Goal: Find contact information: Find contact information

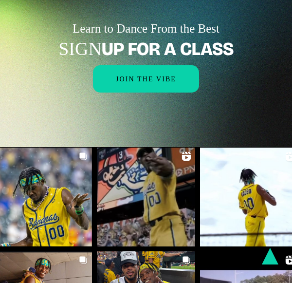
scroll to position [1148, 0]
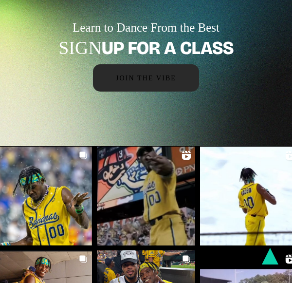
click at [166, 74] on span "Join the Vibe" at bounding box center [146, 77] width 60 height 7
